Goal: Task Accomplishment & Management: Use online tool/utility

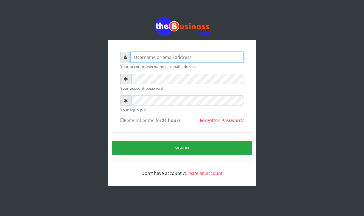
type input "Mavincio"
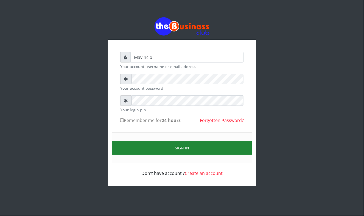
click at [183, 149] on button "Sign in" at bounding box center [182, 148] width 140 height 14
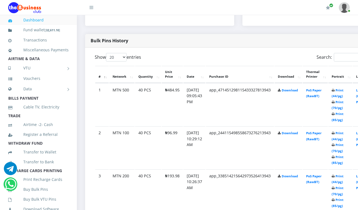
scroll to position [259, 0]
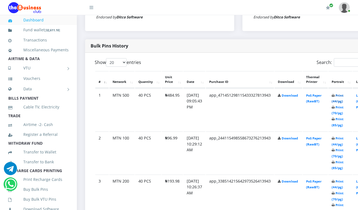
click at [344, 97] on link "Print (44/pg)" at bounding box center [338, 98] width 12 height 10
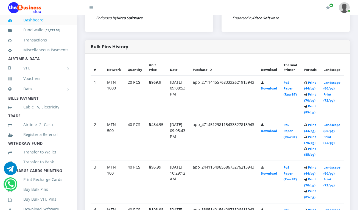
scroll to position [258, 0]
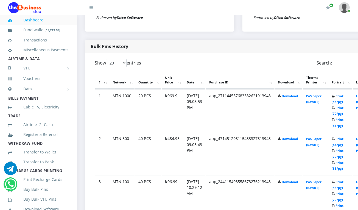
click at [317, 83] on th "Thermal Printer" at bounding box center [315, 80] width 25 height 17
click at [343, 96] on link "Print (44/pg)" at bounding box center [338, 99] width 12 height 10
click at [344, 95] on link "Print (44/pg)" at bounding box center [338, 99] width 12 height 10
